Goal: Information Seeking & Learning: Check status

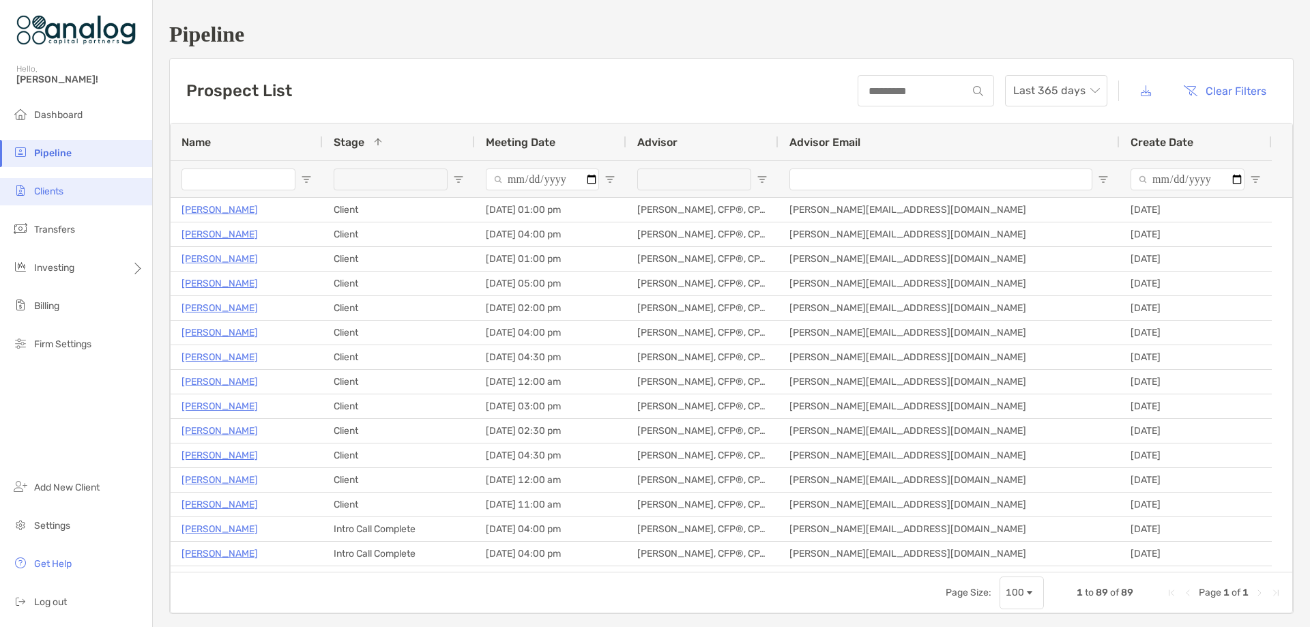
click at [59, 188] on span "Clients" at bounding box center [48, 192] width 29 height 12
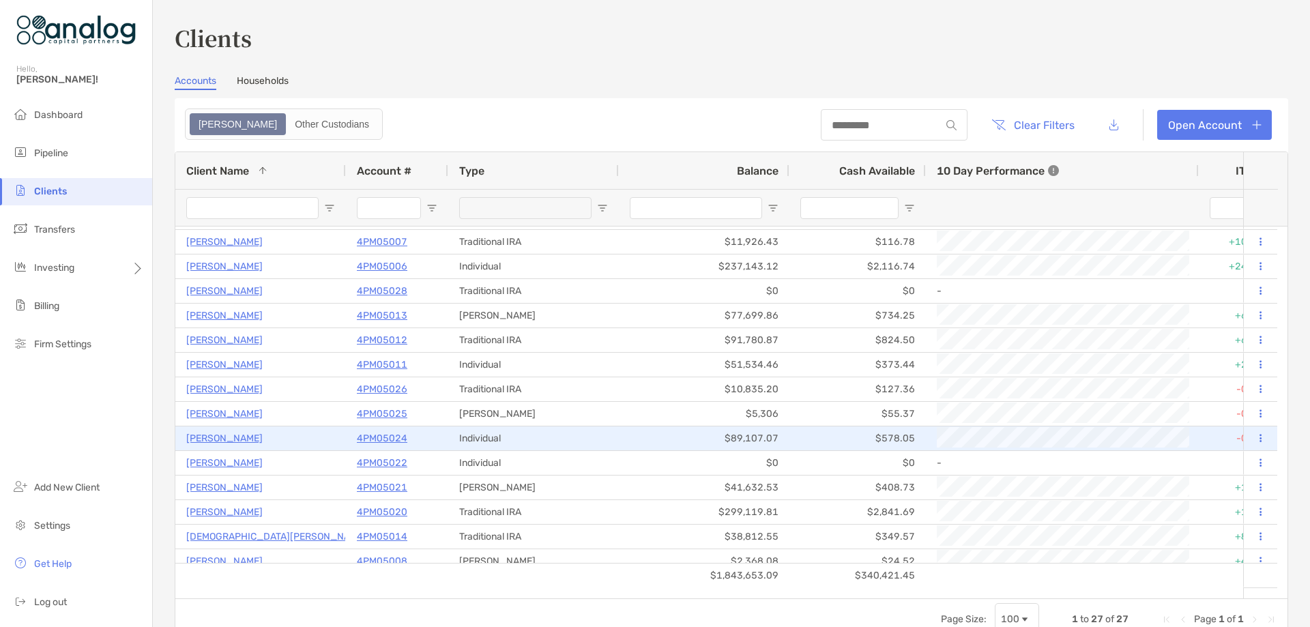
scroll to position [136, 0]
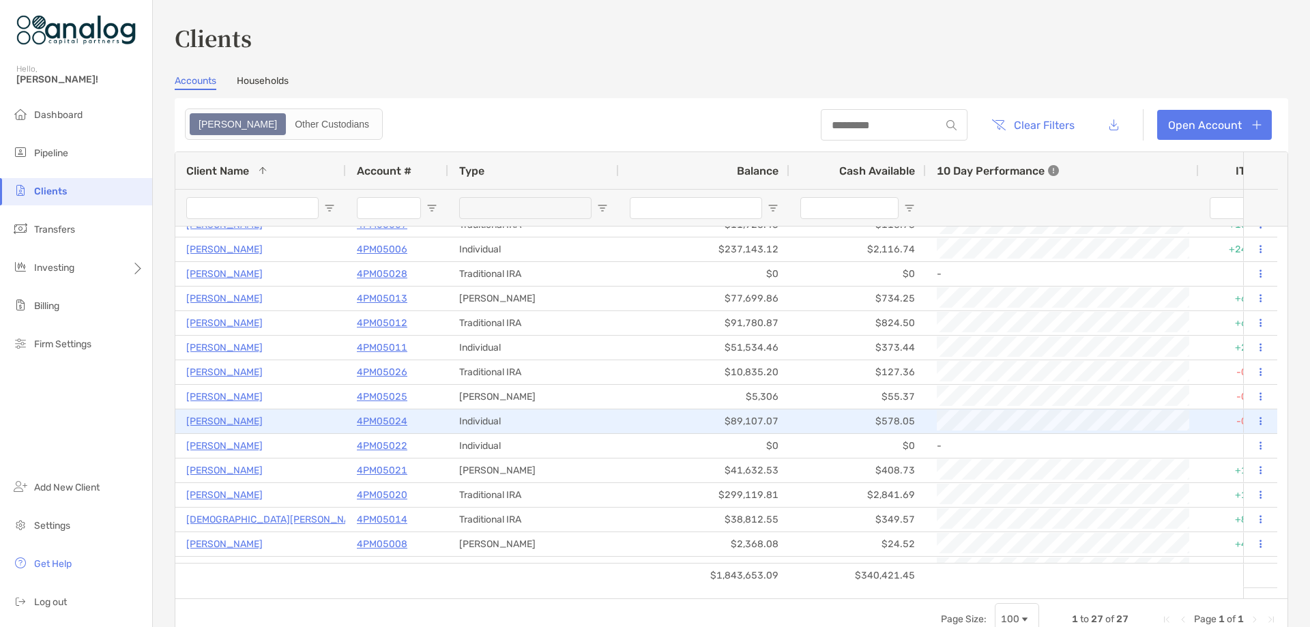
click at [388, 422] on p "4PM05024" at bounding box center [382, 421] width 50 height 17
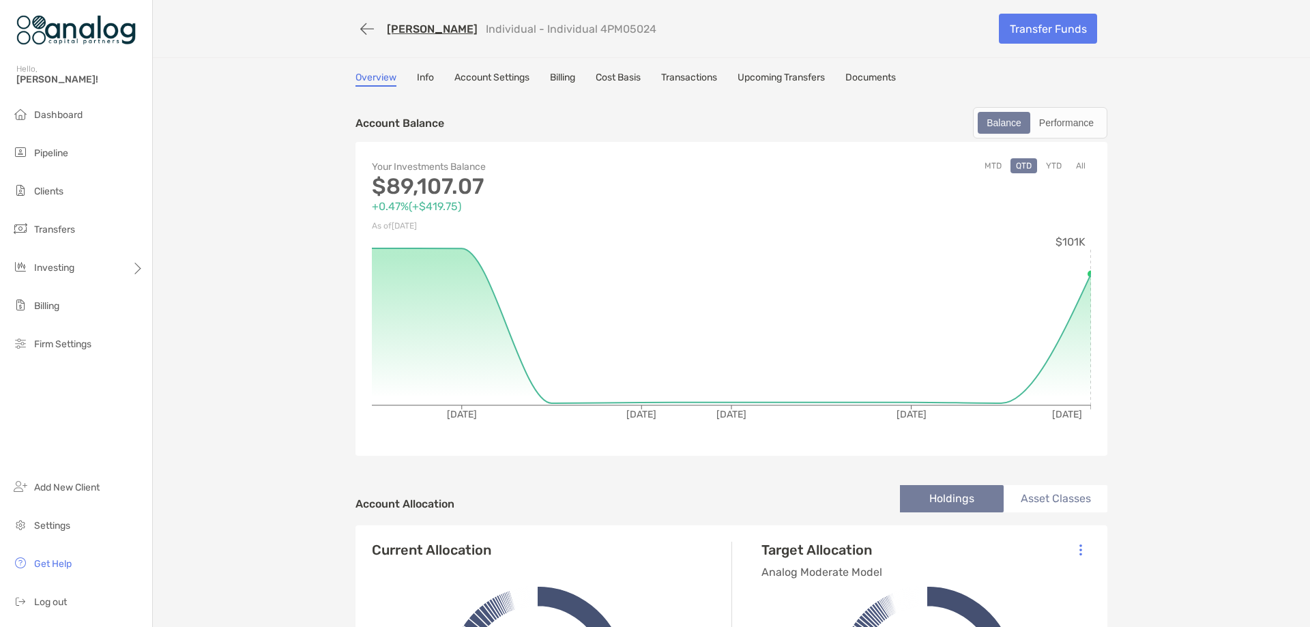
click at [679, 78] on link "Transactions" at bounding box center [689, 79] width 56 height 15
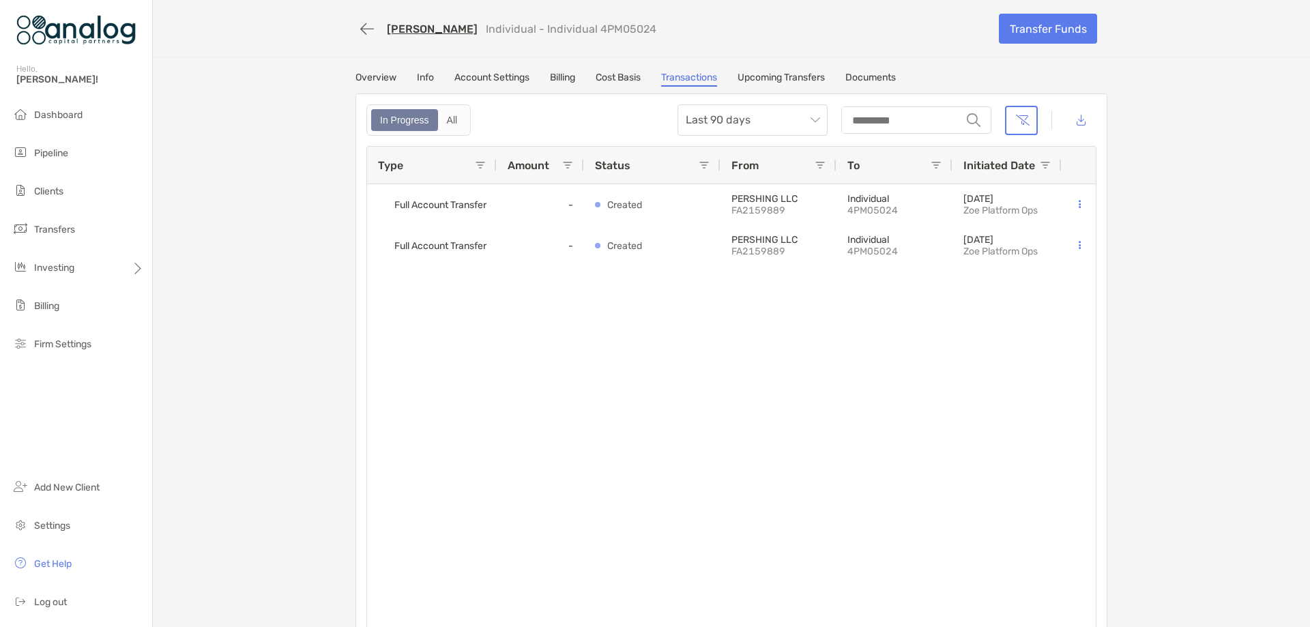
click at [407, 29] on link "[PERSON_NAME]" at bounding box center [432, 29] width 91 height 13
click at [58, 199] on li "Clients" at bounding box center [76, 191] width 152 height 27
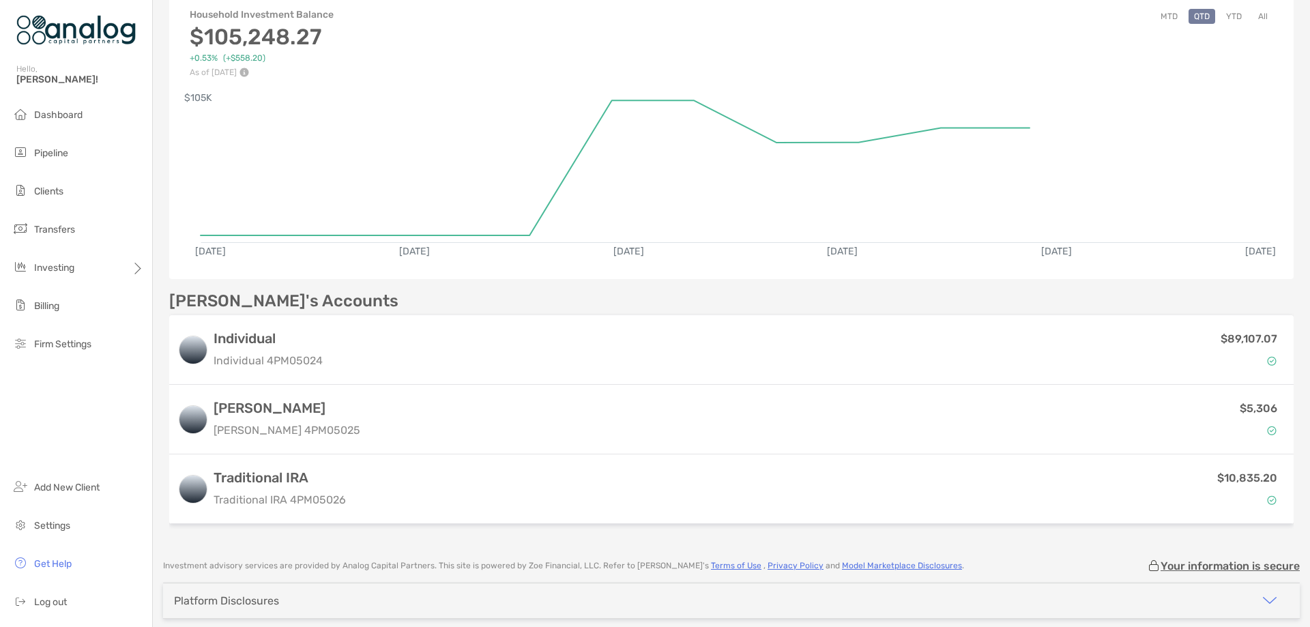
scroll to position [192, 0]
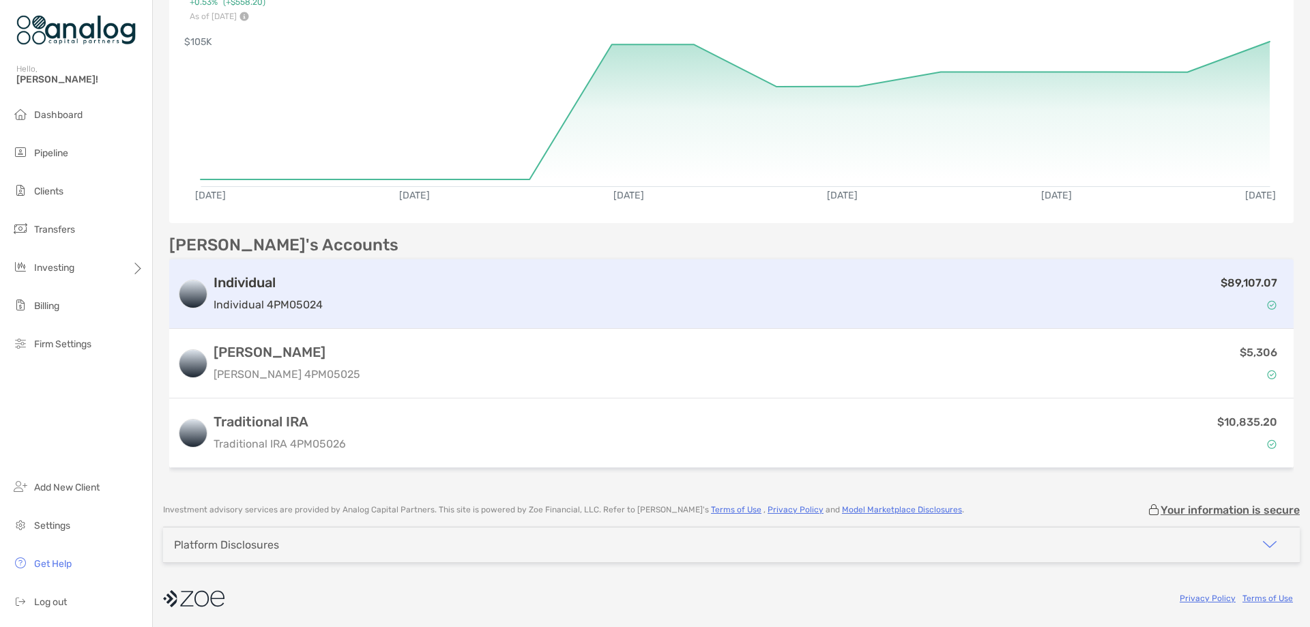
click at [453, 295] on div "$89,107.07" at bounding box center [806, 294] width 957 height 40
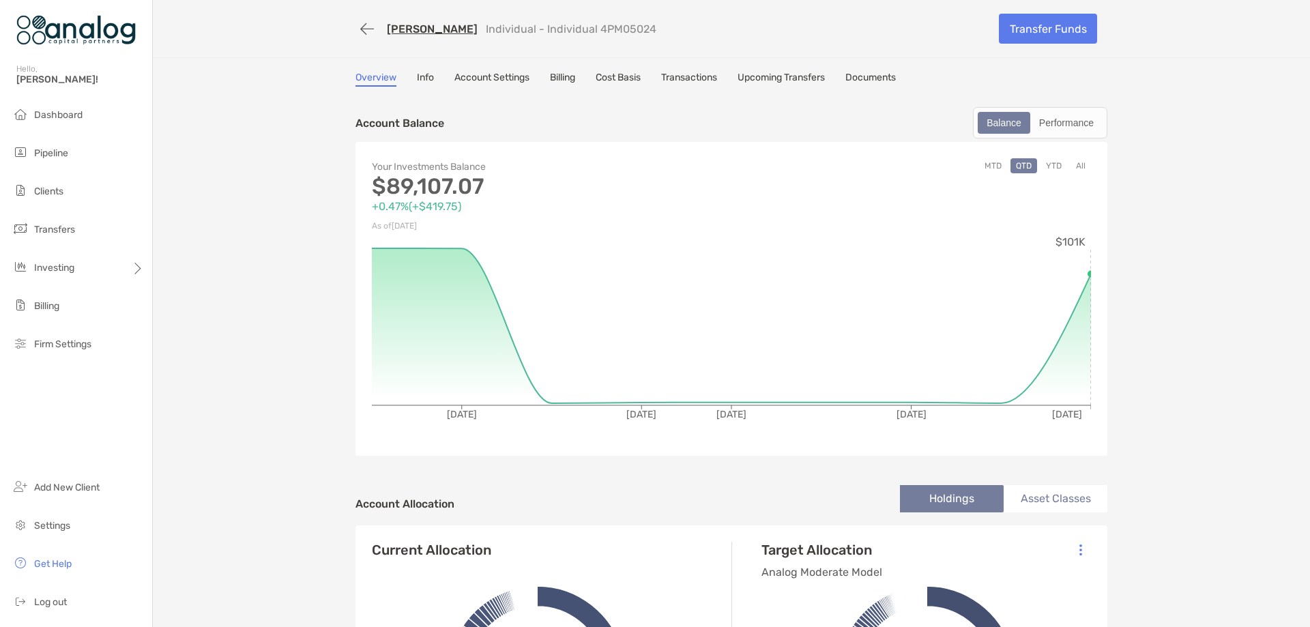
click at [690, 78] on link "Transactions" at bounding box center [689, 79] width 56 height 15
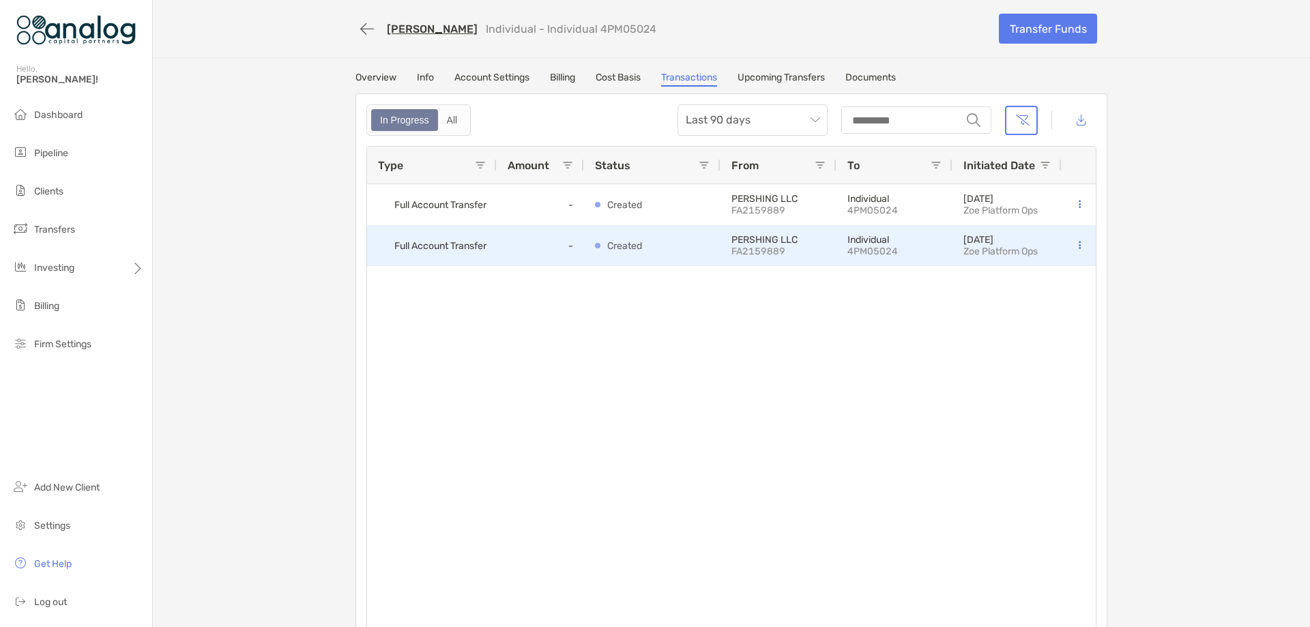
click at [673, 251] on div "Created" at bounding box center [652, 246] width 115 height 40
click at [1079, 247] on button at bounding box center [1080, 246] width 14 height 14
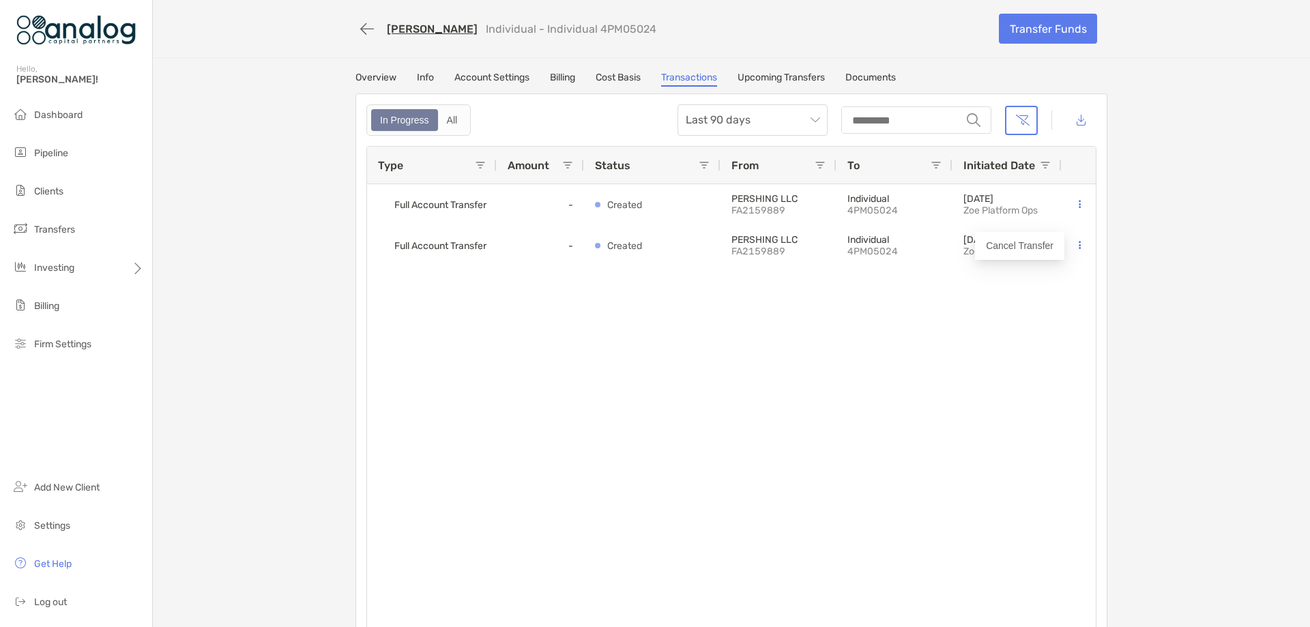
click at [1030, 329] on div "Full Account Transfer - Created PERSHING LLC FA2159889 Individual 4PM05024 [DAT…" at bounding box center [731, 410] width 729 height 452
click at [439, 114] on div "All" at bounding box center [452, 120] width 26 height 19
